Goal: Check status: Check status

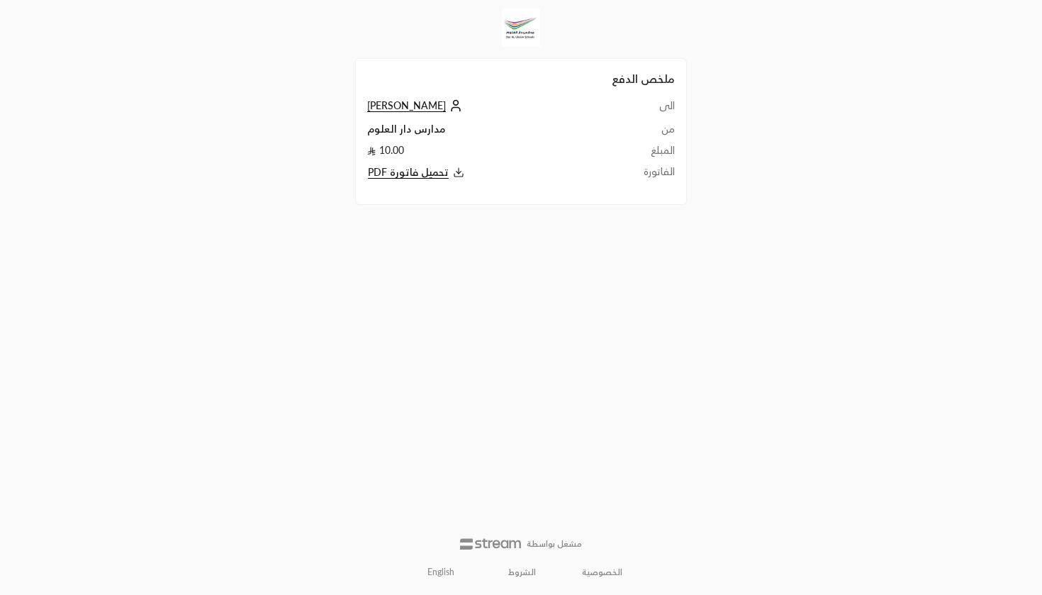
click at [420, 105] on span "[PERSON_NAME]" at bounding box center [406, 105] width 79 height 13
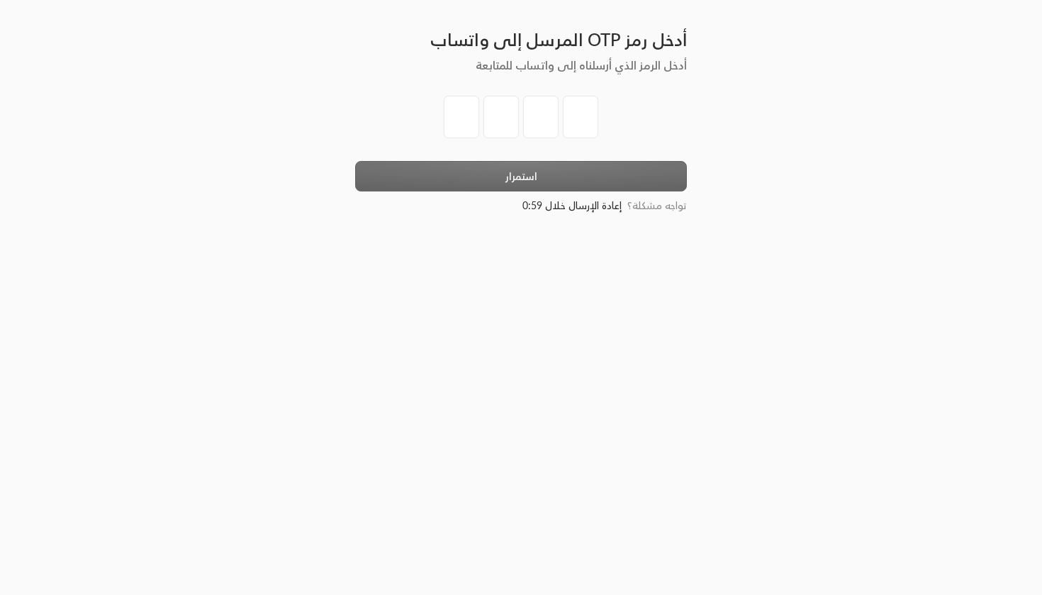
click at [470, 117] on input "tel" at bounding box center [461, 117] width 35 height 43
type input "4"
type input "2"
type input "1"
type input "2"
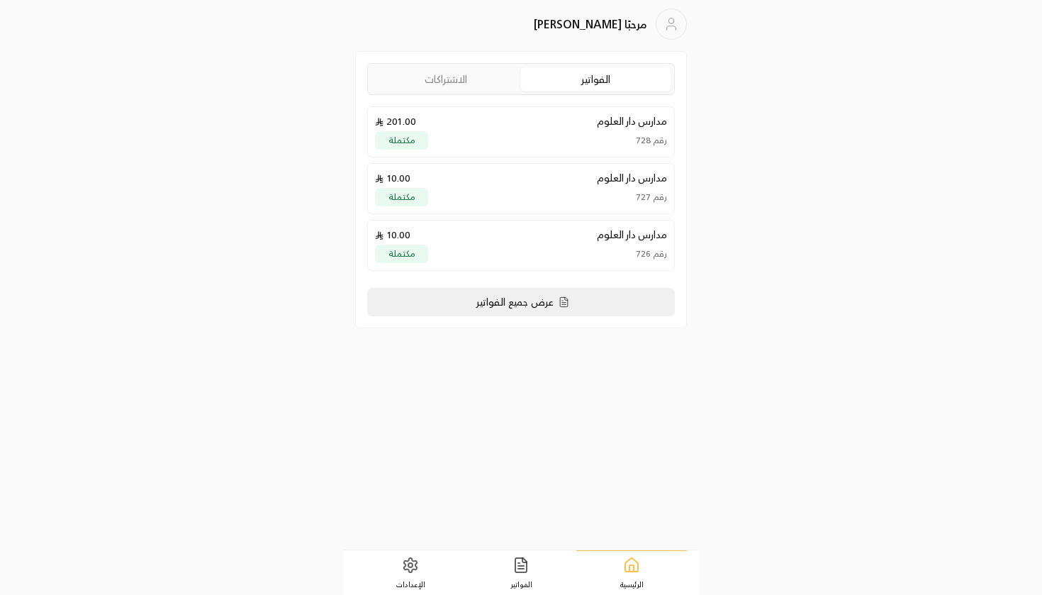
click at [542, 301] on p "عرض جميع الفواتير" at bounding box center [514, 302] width 77 height 14
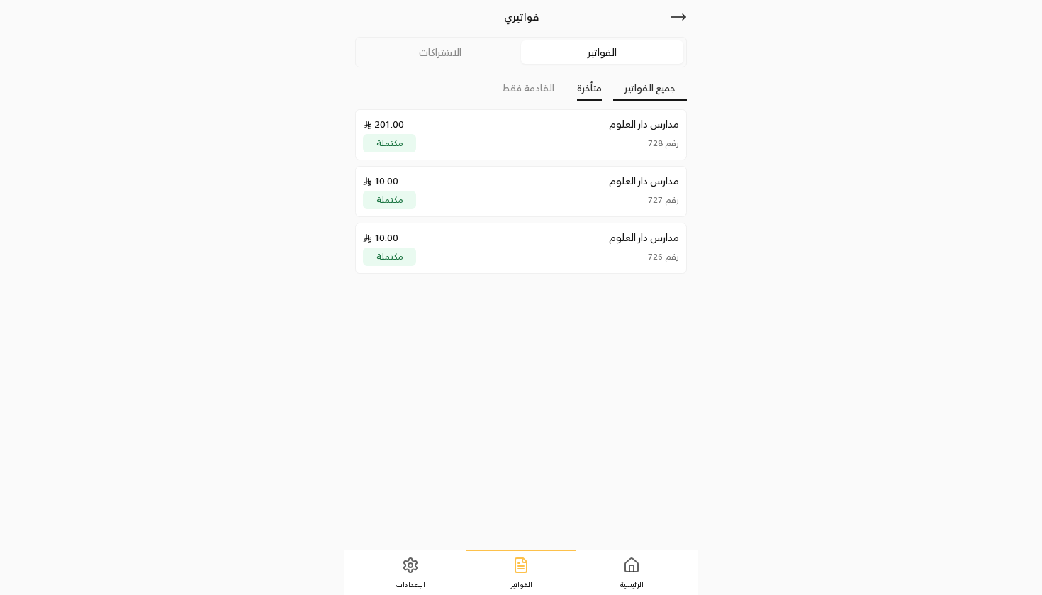
click at [596, 86] on link "متأخرة" at bounding box center [589, 88] width 25 height 25
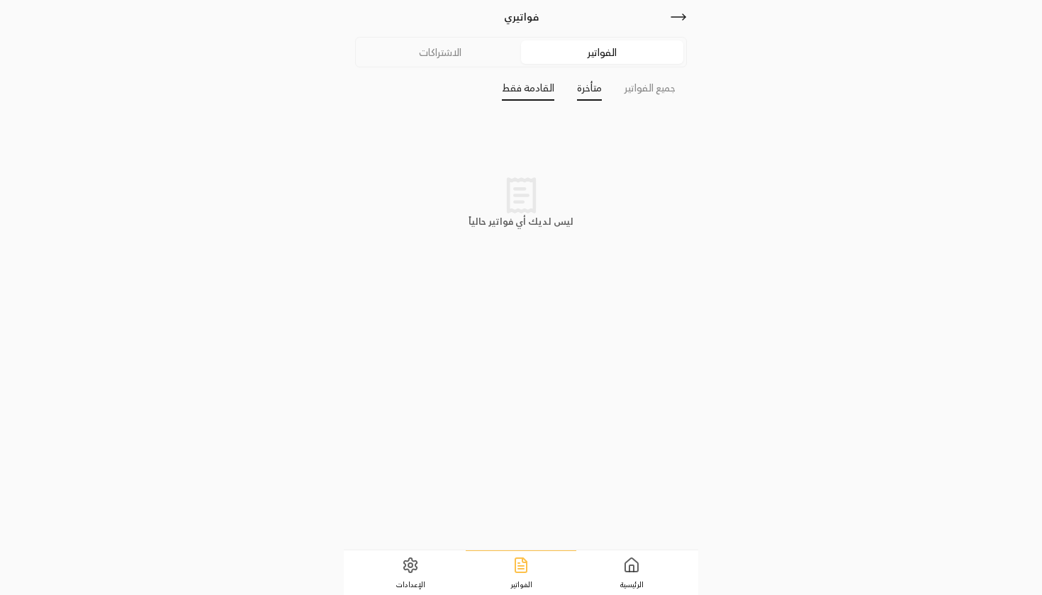
click at [545, 89] on link "القادمة فقط" at bounding box center [528, 88] width 52 height 25
click at [635, 97] on link "جميع الفواتير" at bounding box center [650, 88] width 74 height 25
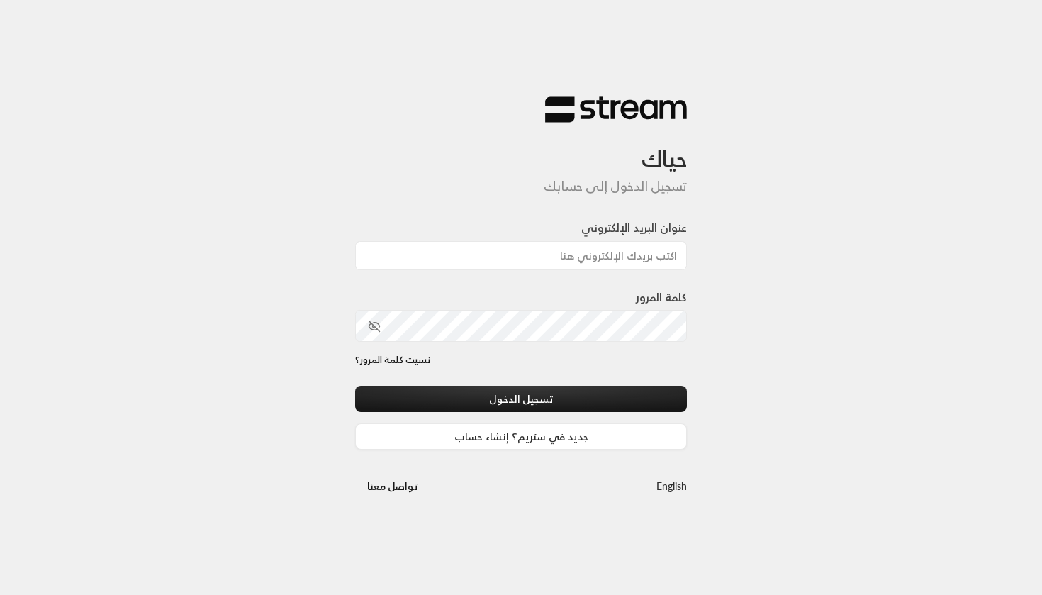
click at [787, 262] on div "حياك تسجيل الدخول إلى حسابك عنوان البريد الإلكتروني كلمة المرور نسيت كلمة المرو…" at bounding box center [521, 297] width 1042 height 595
